Goal: Information Seeking & Learning: Learn about a topic

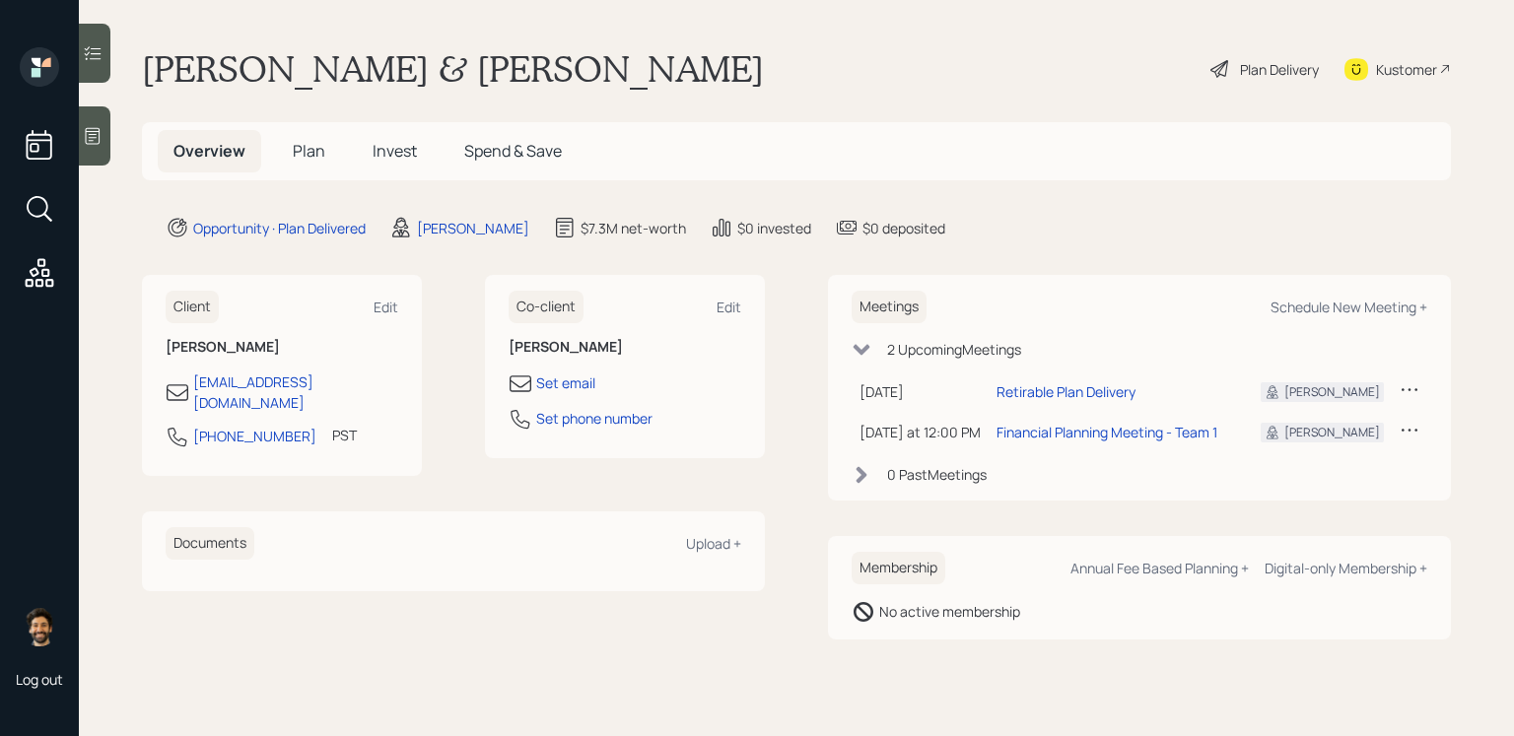
click at [1266, 76] on div "Plan Delivery" at bounding box center [1279, 69] width 79 height 21
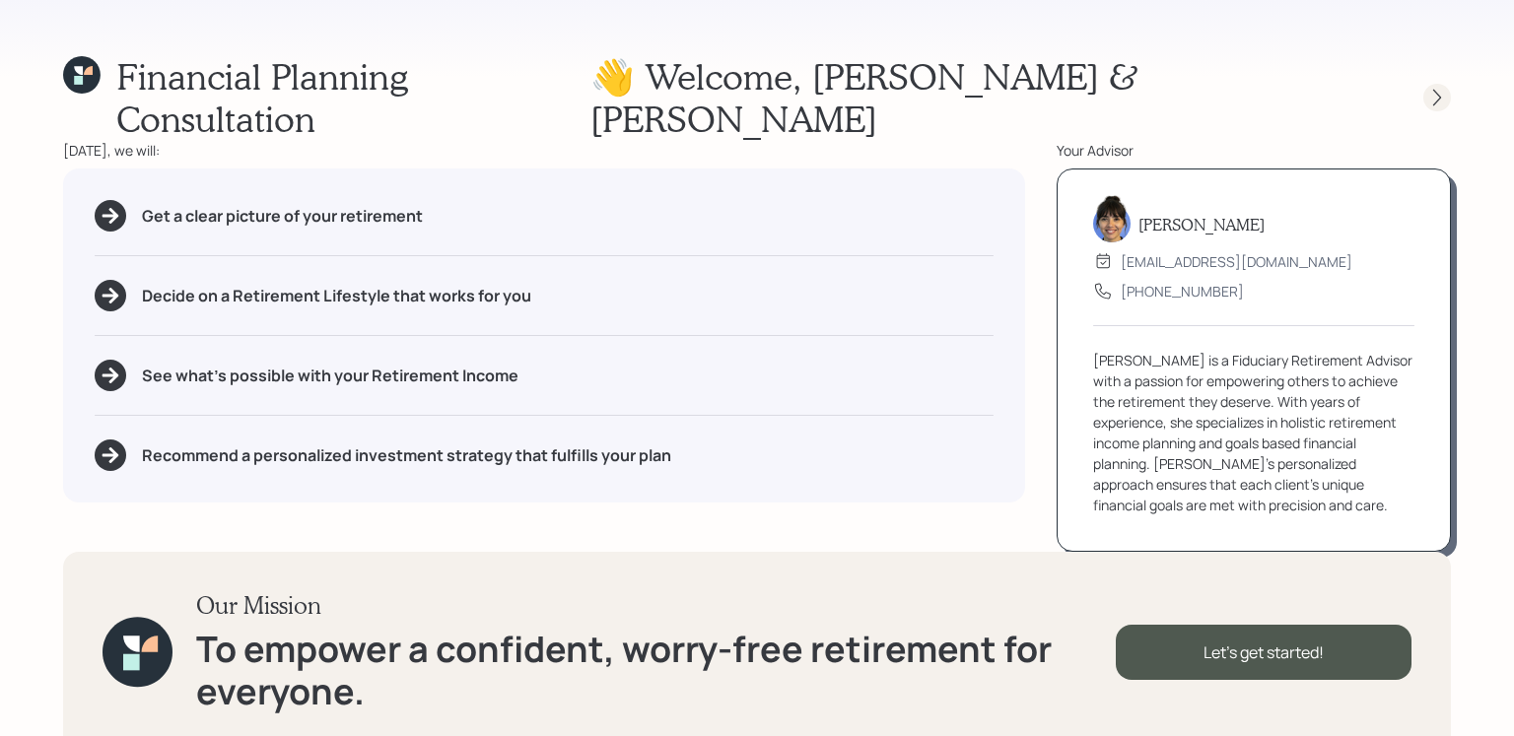
click at [1438, 90] on icon at bounding box center [1437, 98] width 8 height 17
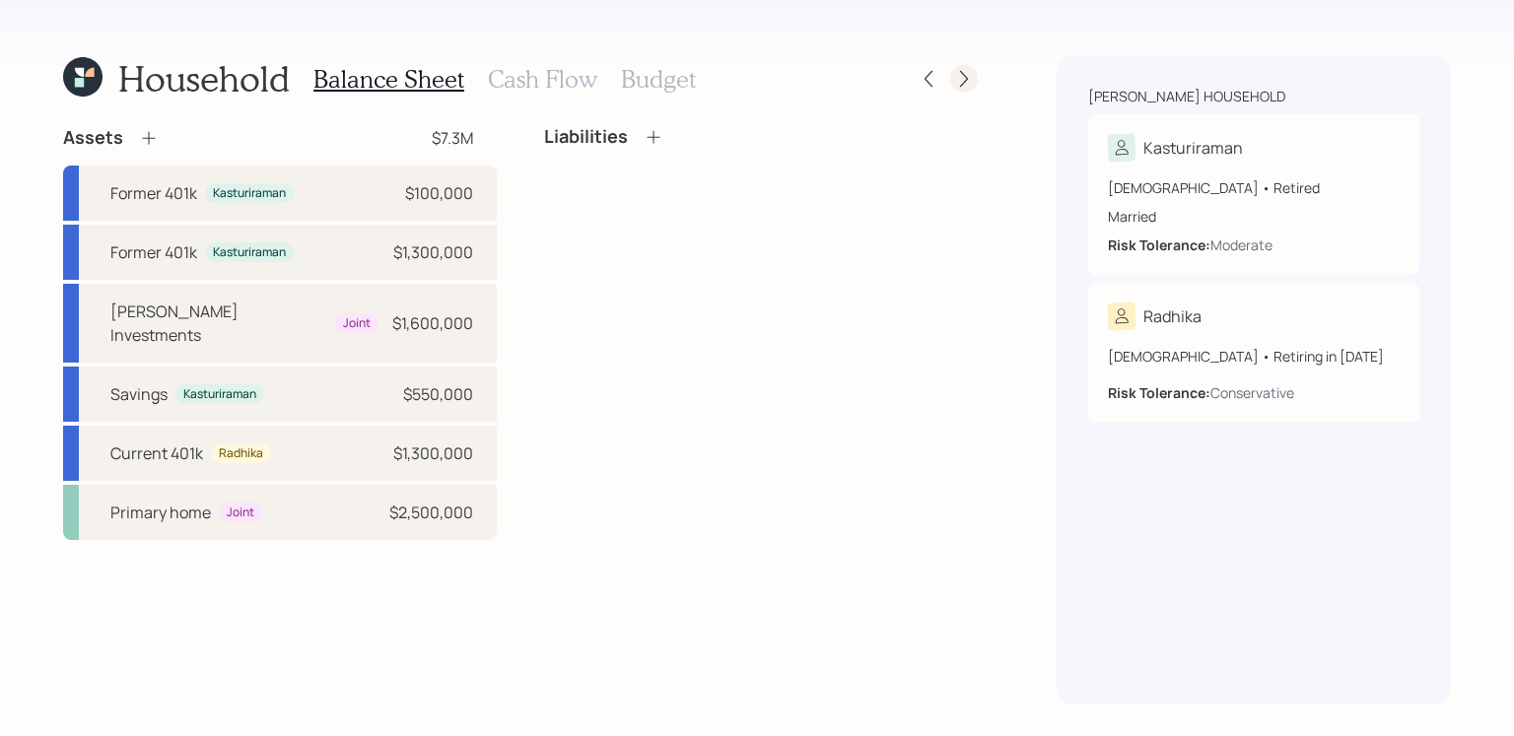
click at [977, 71] on div at bounding box center [946, 79] width 63 height 28
click at [957, 76] on icon at bounding box center [964, 79] width 20 height 20
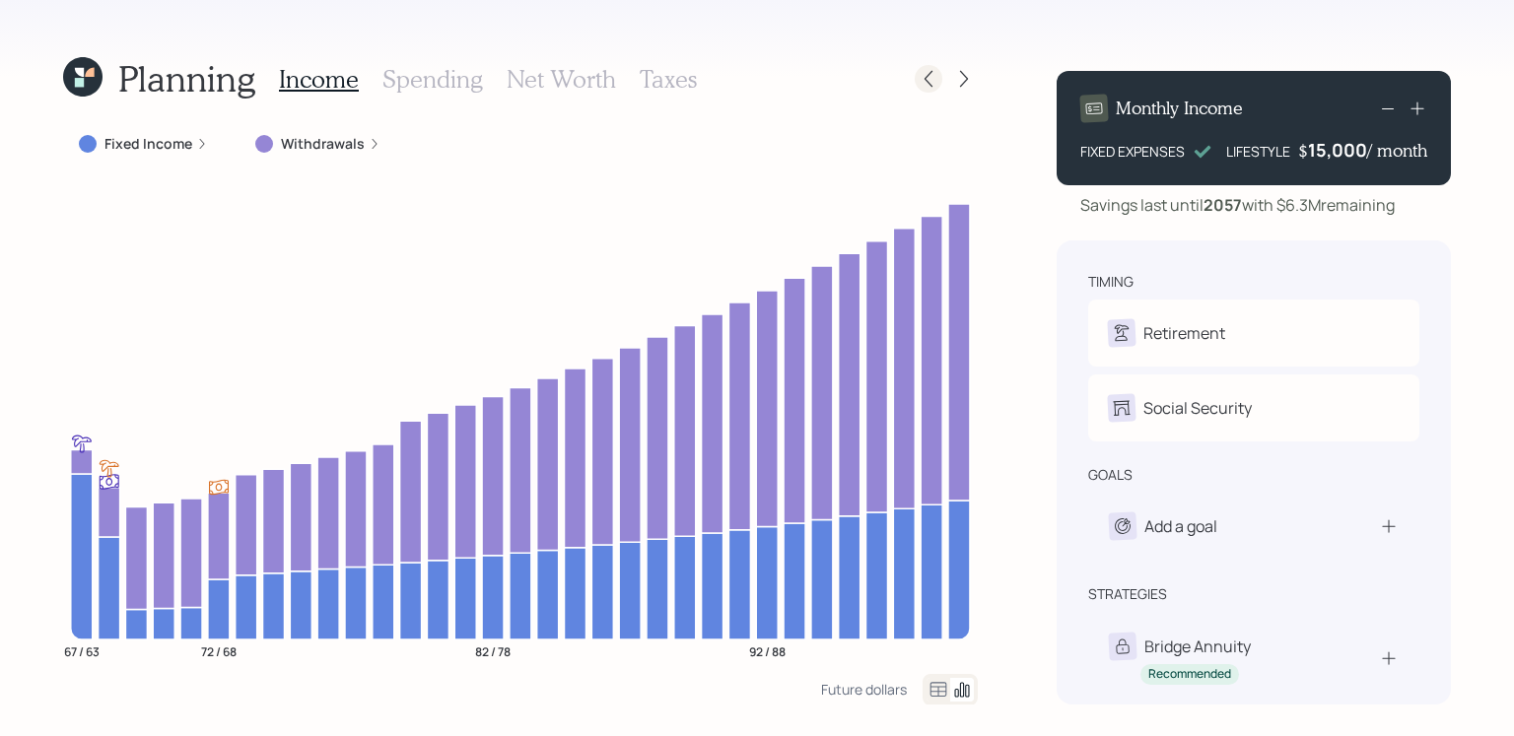
click at [919, 69] on icon at bounding box center [929, 79] width 20 height 20
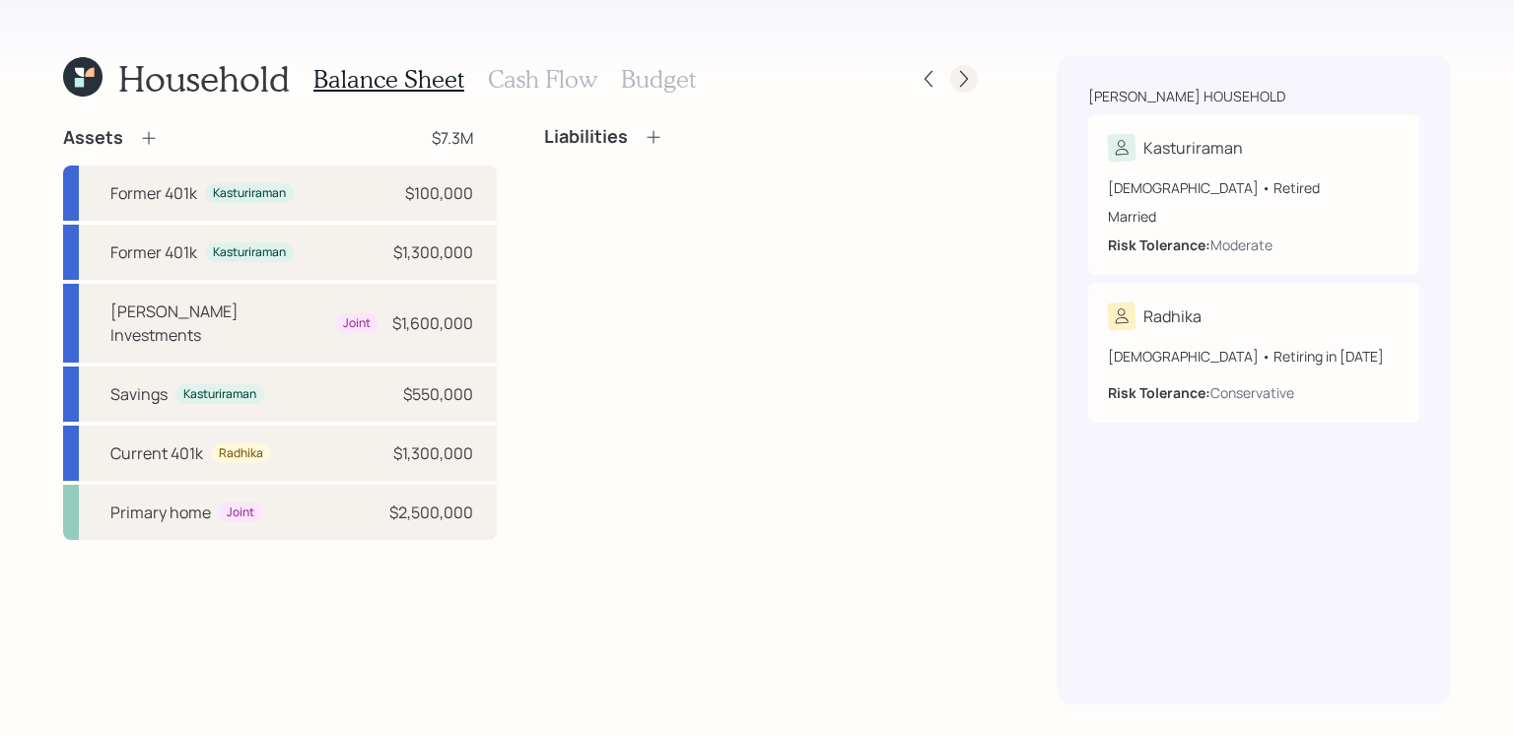
click at [953, 73] on div at bounding box center [964, 79] width 28 height 28
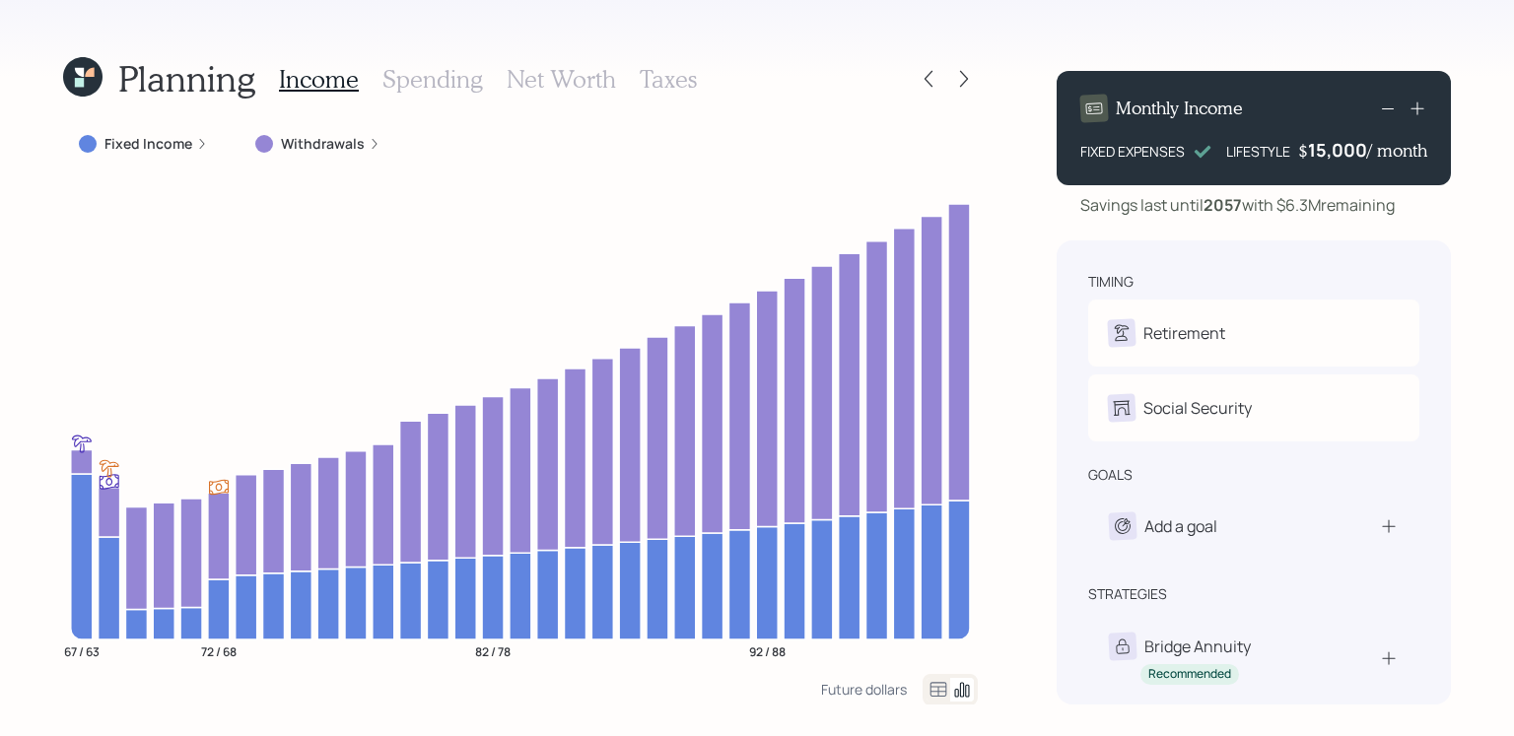
click at [953, 73] on div at bounding box center [964, 79] width 28 height 28
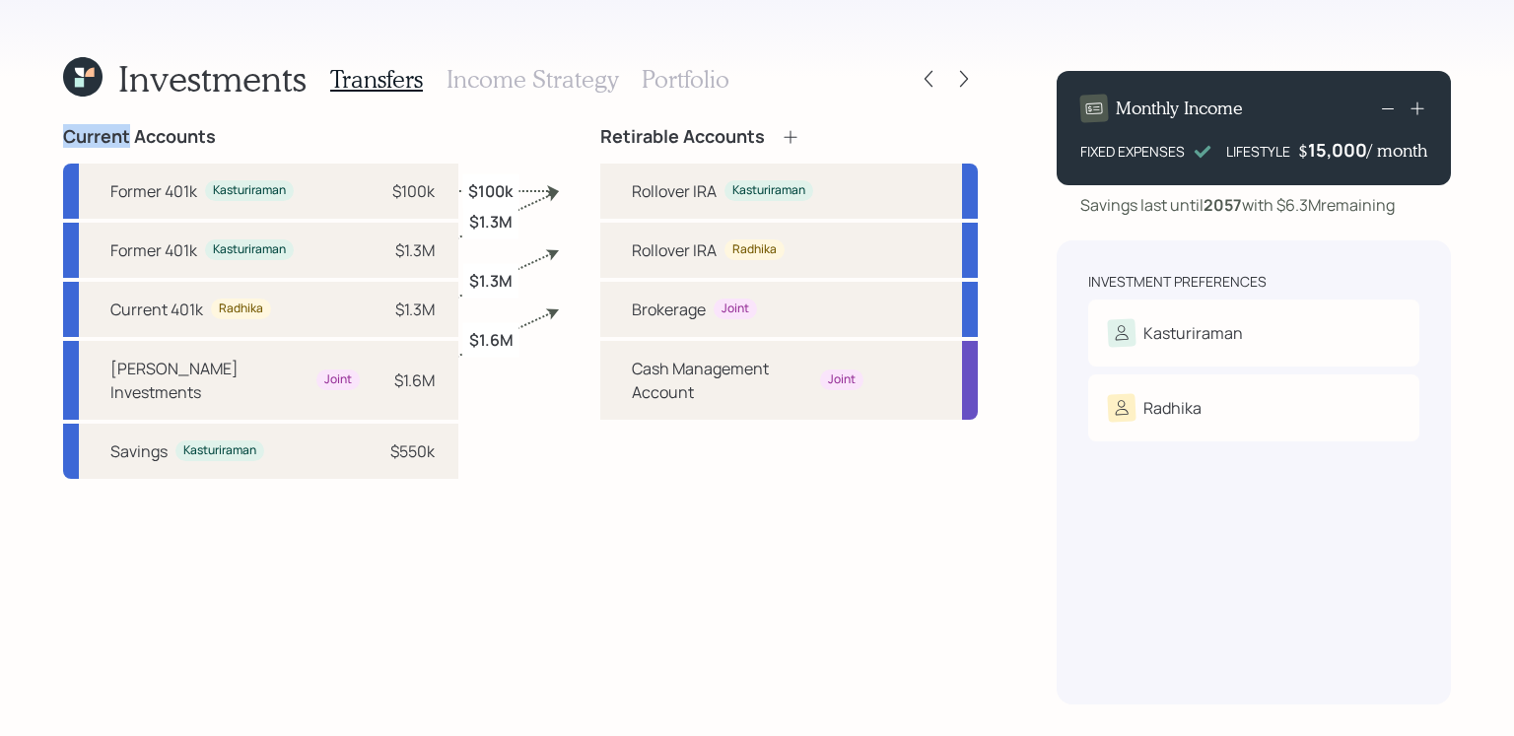
click at [953, 73] on div at bounding box center [964, 79] width 28 height 28
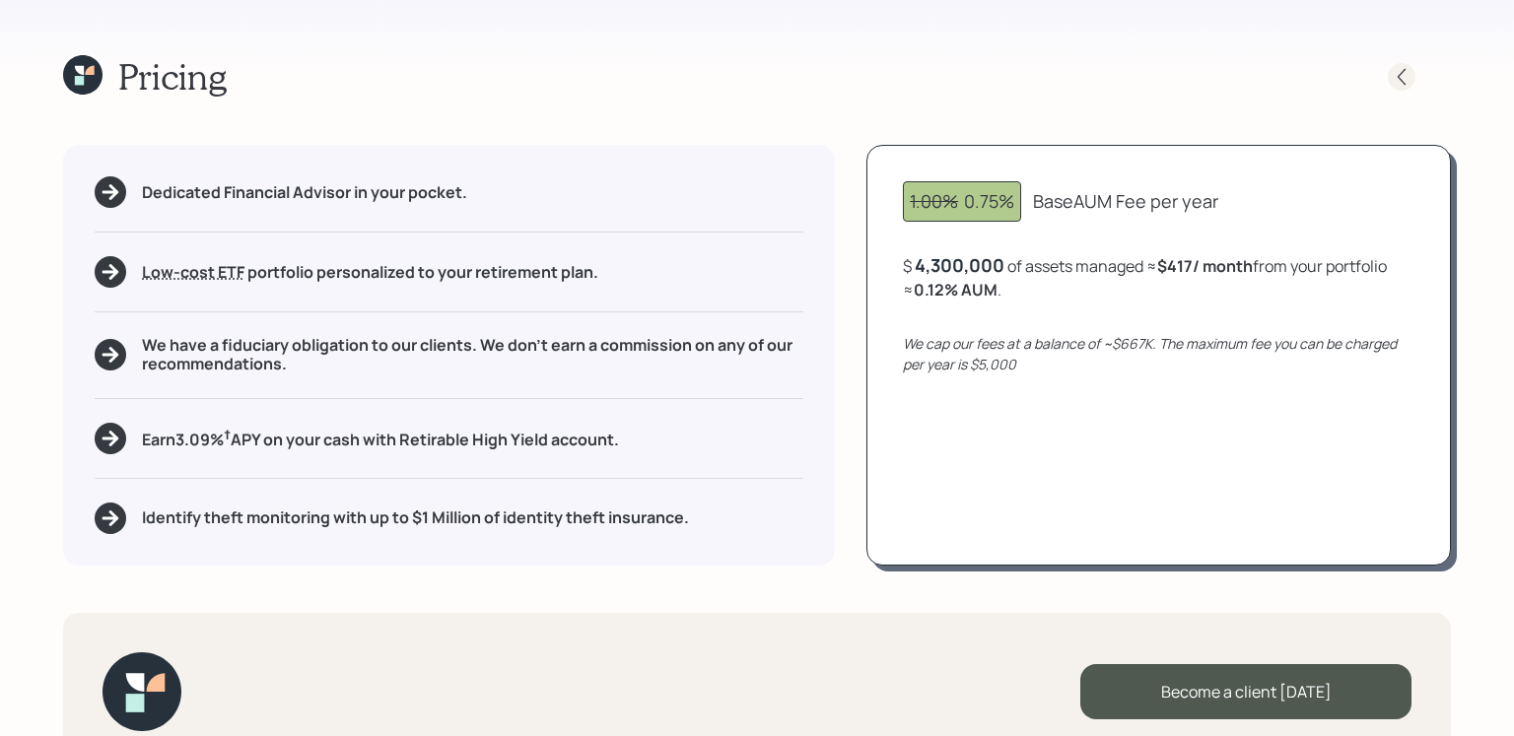
click at [1402, 80] on icon at bounding box center [1402, 76] width 8 height 17
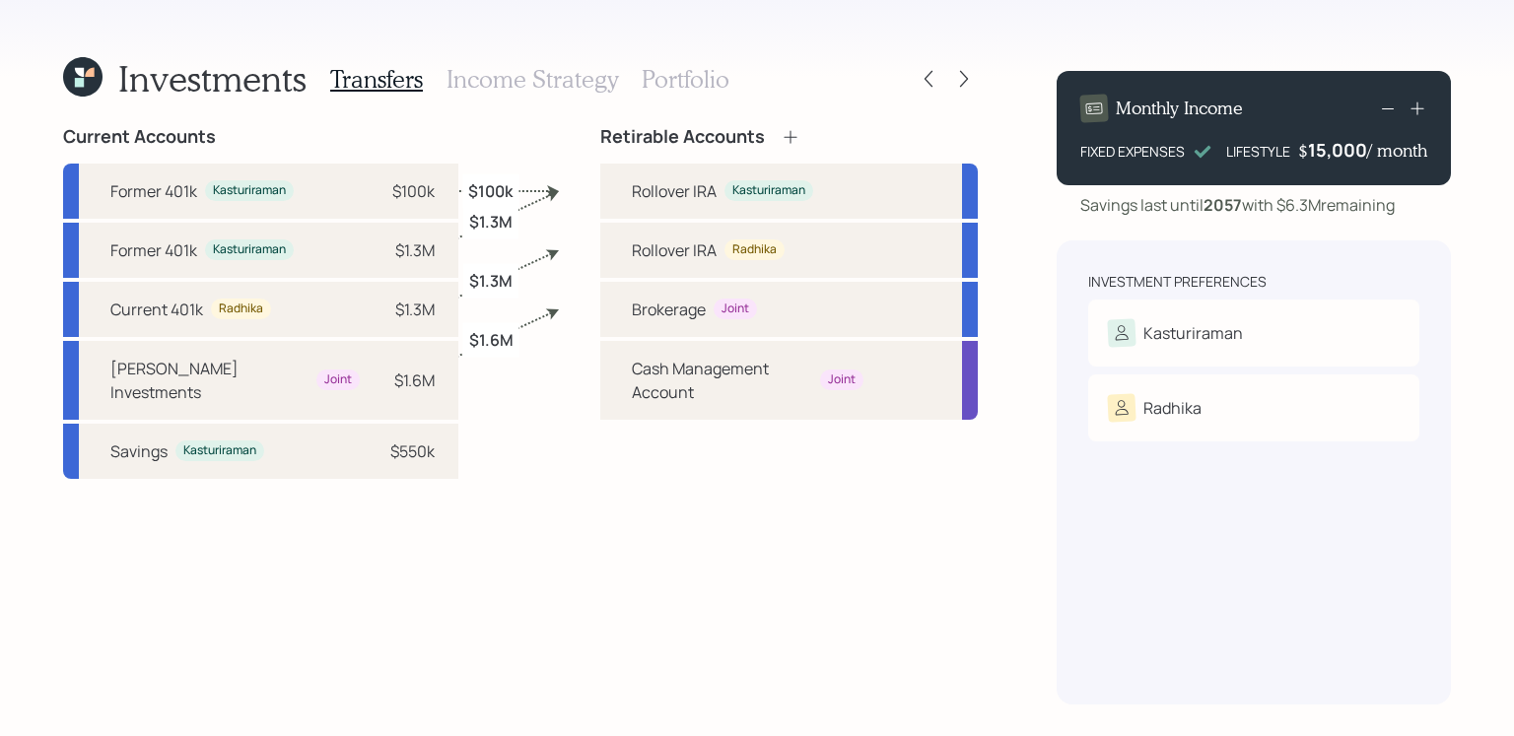
click at [530, 76] on h3 "Income Strategy" at bounding box center [533, 79] width 172 height 29
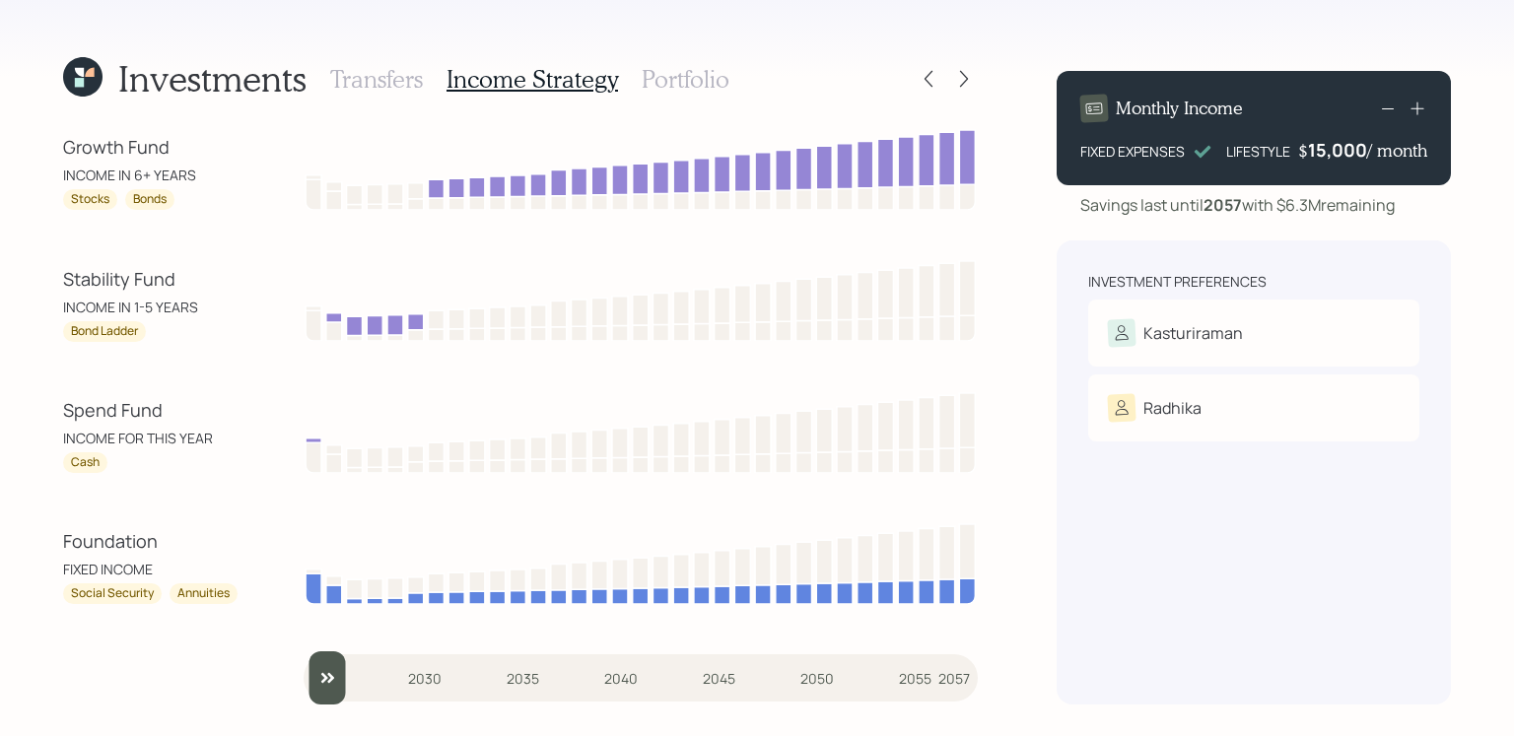
click at [647, 79] on h3 "Portfolio" at bounding box center [686, 79] width 88 height 29
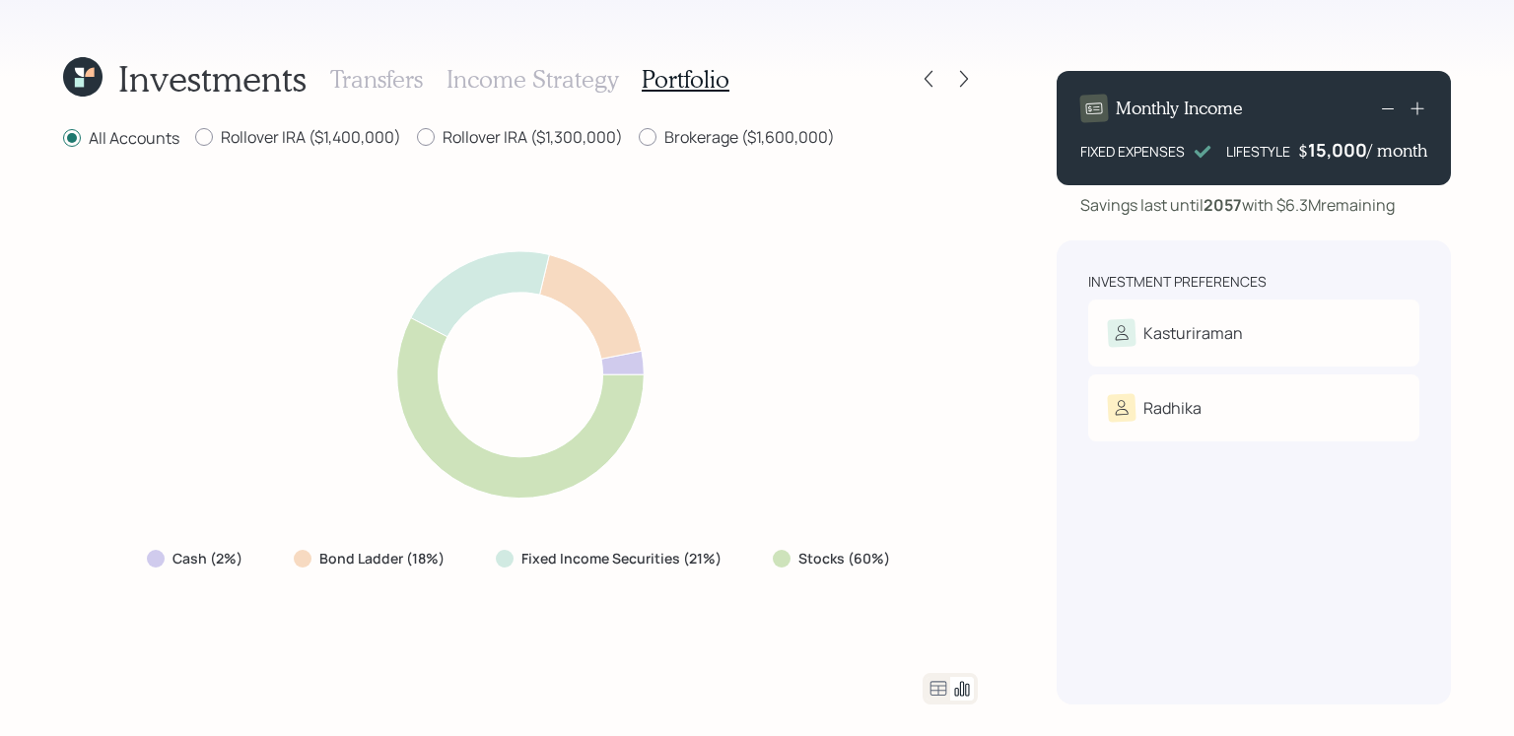
click at [936, 699] on icon at bounding box center [939, 689] width 24 height 24
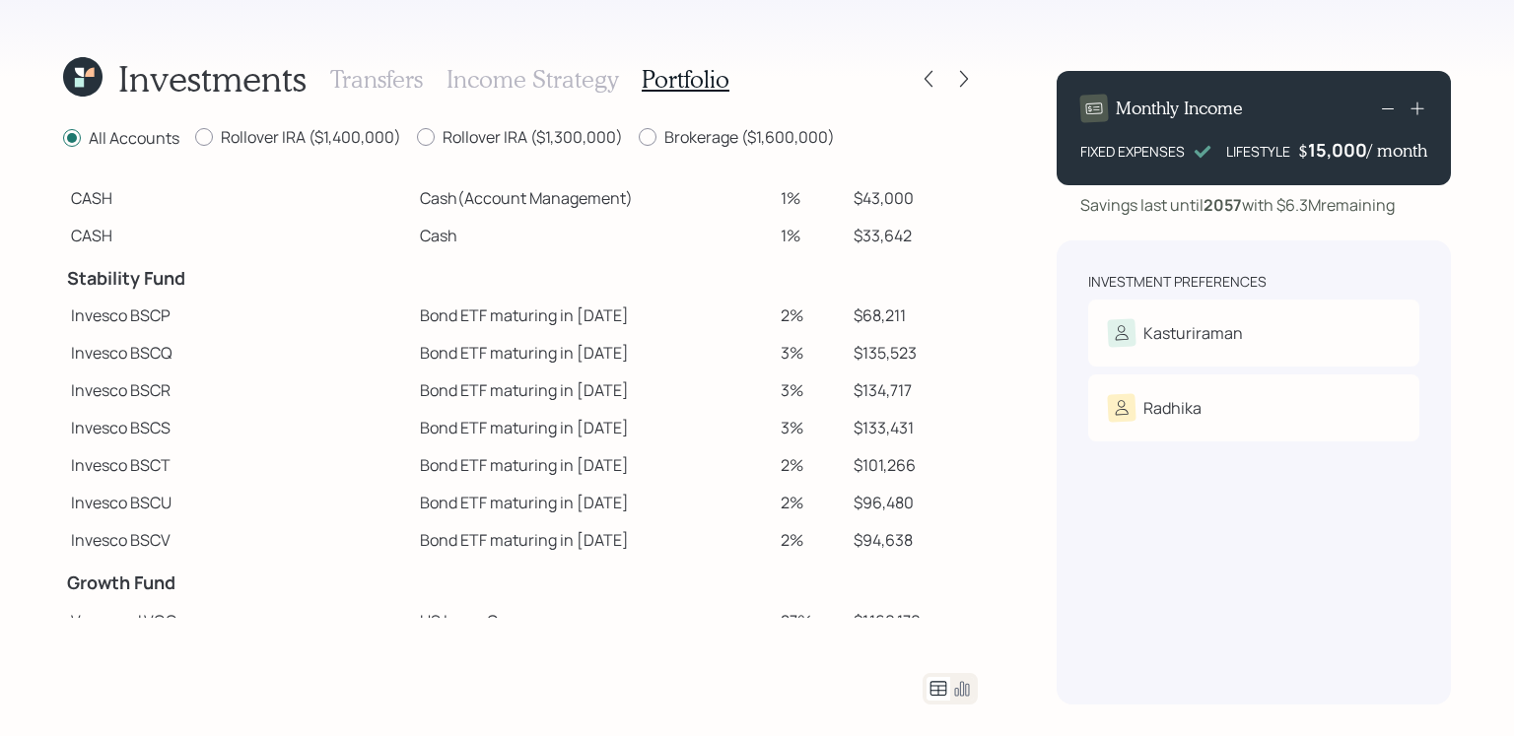
scroll to position [37, 0]
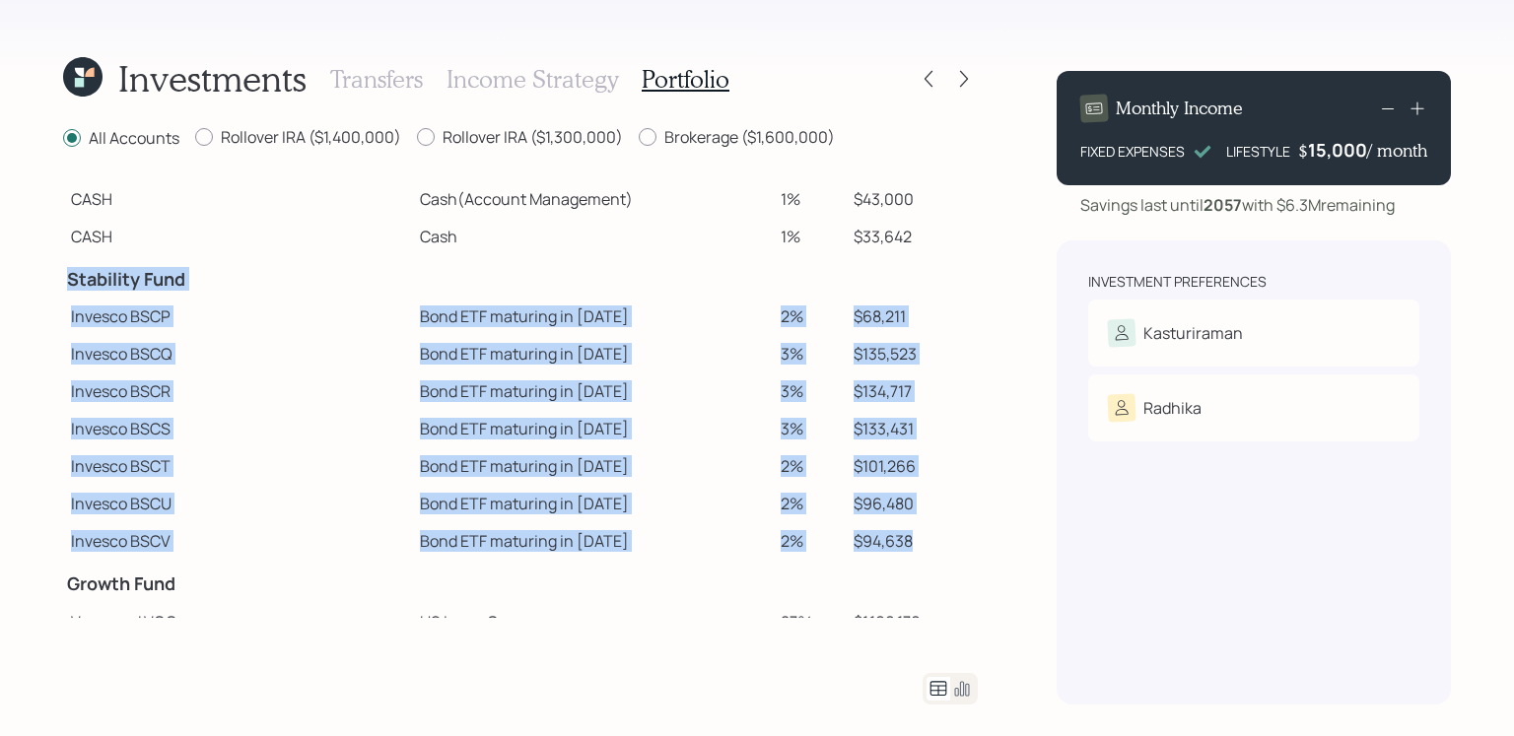
drag, startPoint x: 894, startPoint y: 536, endPoint x: 67, endPoint y: 287, distance: 863.9
click at [67, 287] on tbody "Spend Fund CASH Cash (Account Management) 1% $43,000 CASH Cash 1% $33,642 Stabi…" at bounding box center [520, 613] width 915 height 953
